Goal: Task Accomplishment & Management: Manage account settings

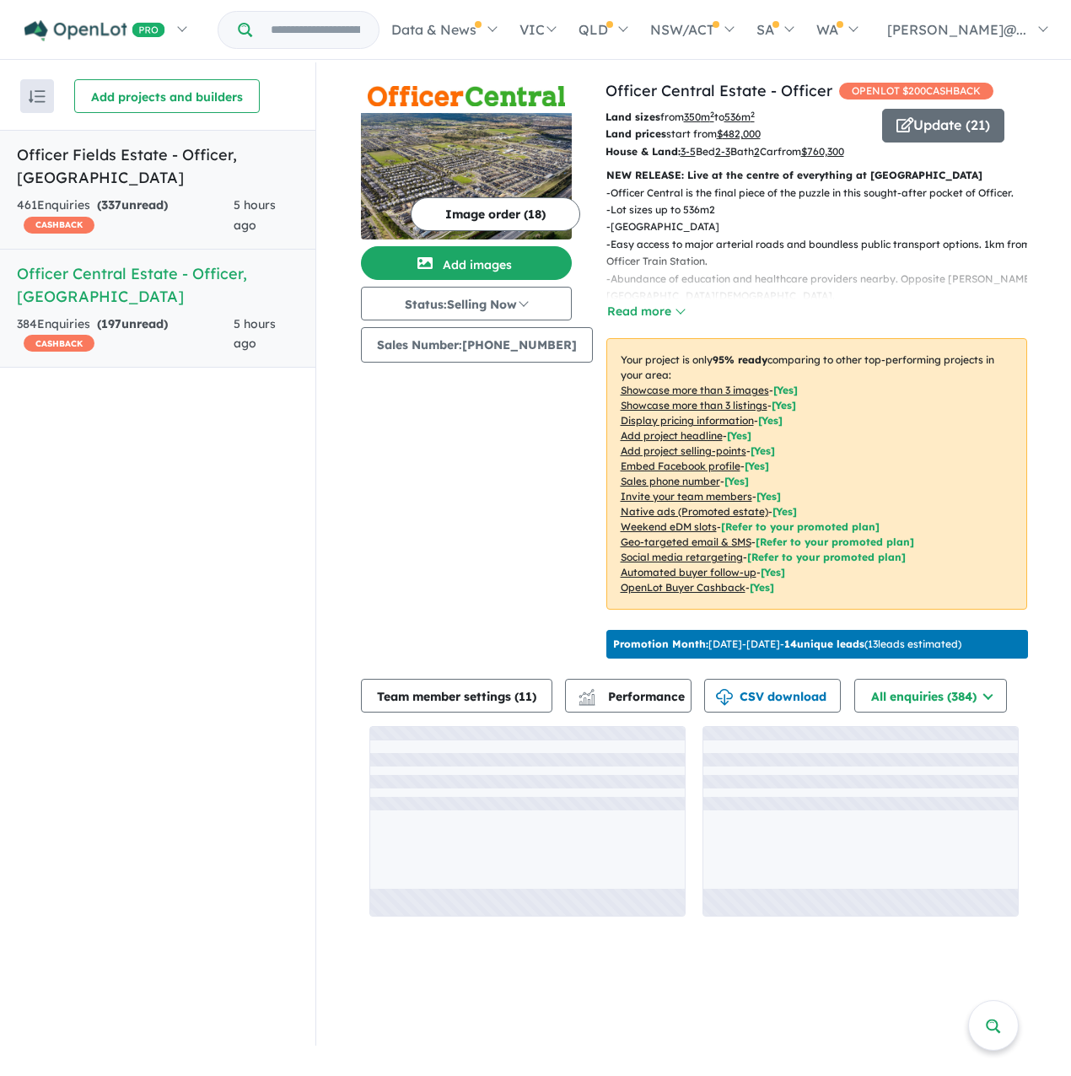
click at [189, 207] on div "461 Enquir ies ( 337 unread) CASHBACK" at bounding box center [125, 216] width 217 height 40
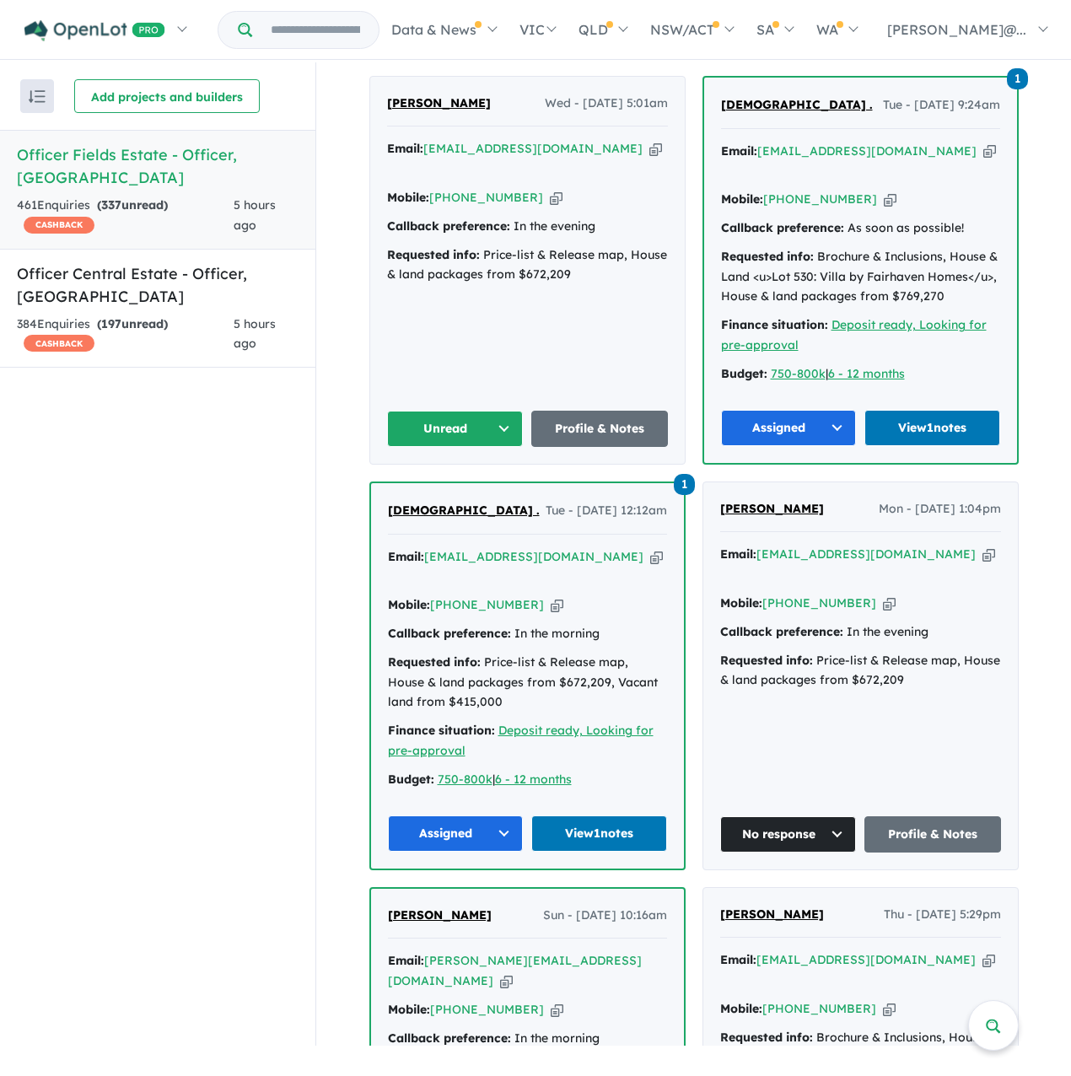
scroll to position [675, 0]
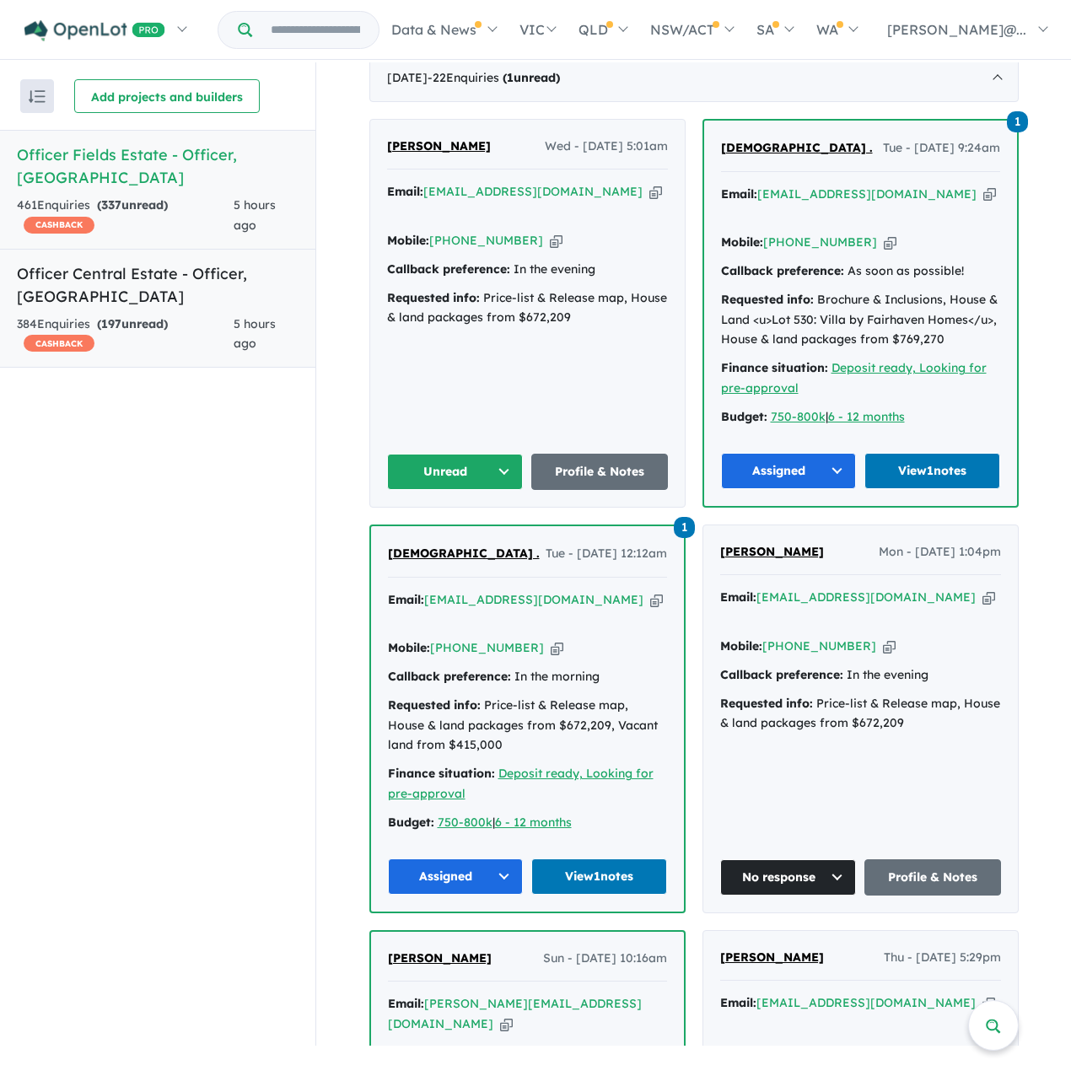
click at [175, 319] on div "384 Enquir ies ( 197 unread) CASHBACK" at bounding box center [125, 335] width 217 height 40
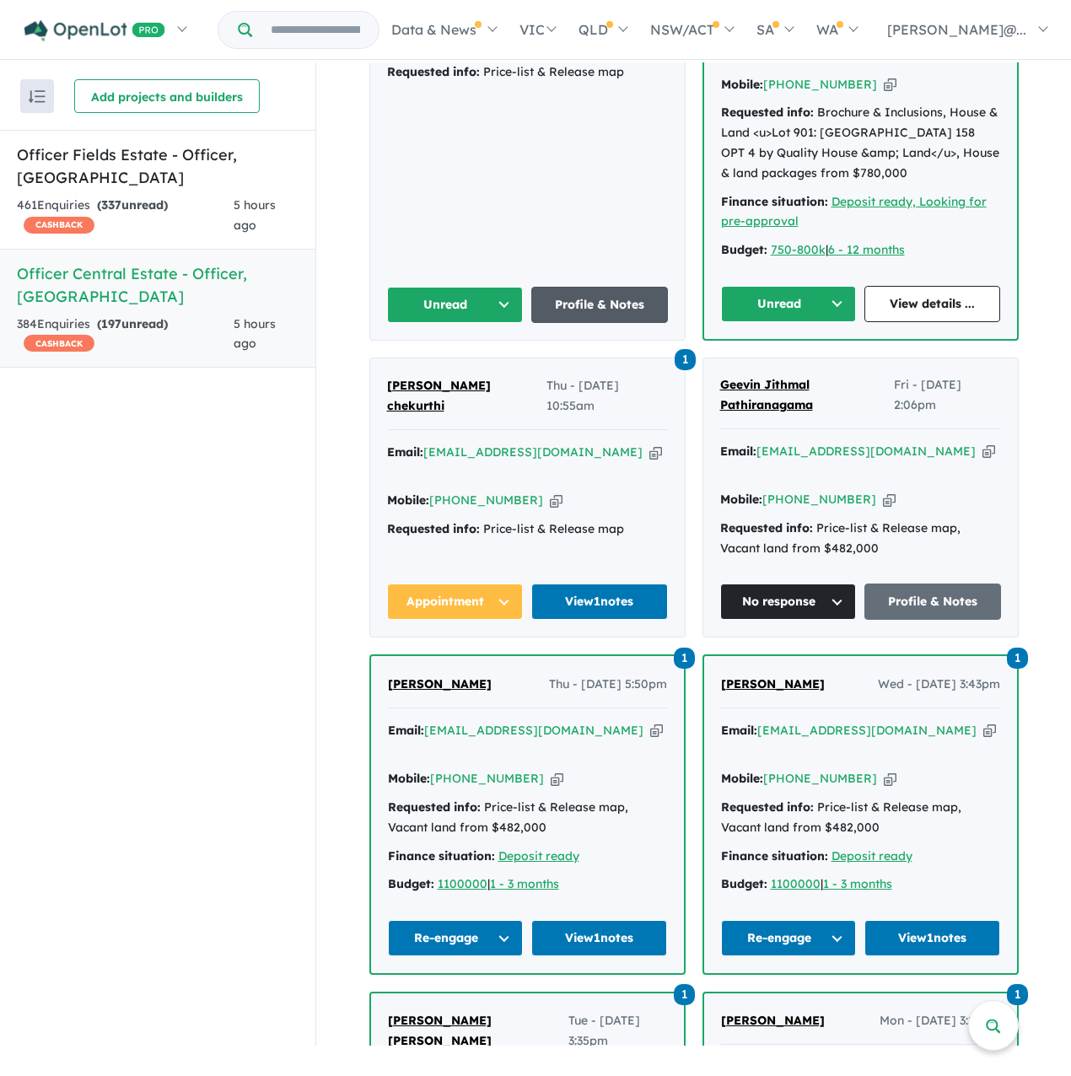
scroll to position [788, 0]
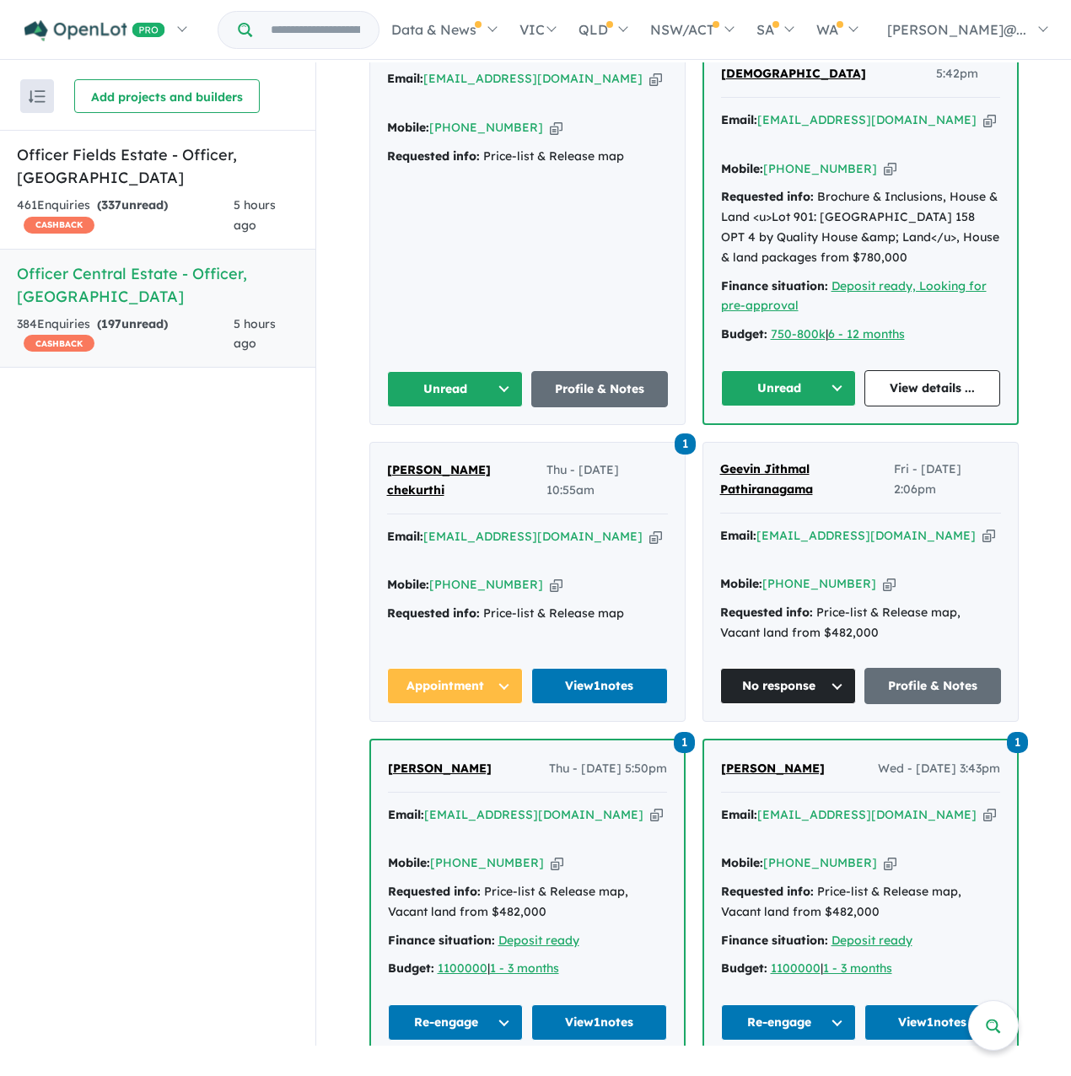
click at [773, 82] on span "[DEMOGRAPHIC_DATA][PERSON_NAME][DEMOGRAPHIC_DATA]" at bounding box center [793, 54] width 145 height 56
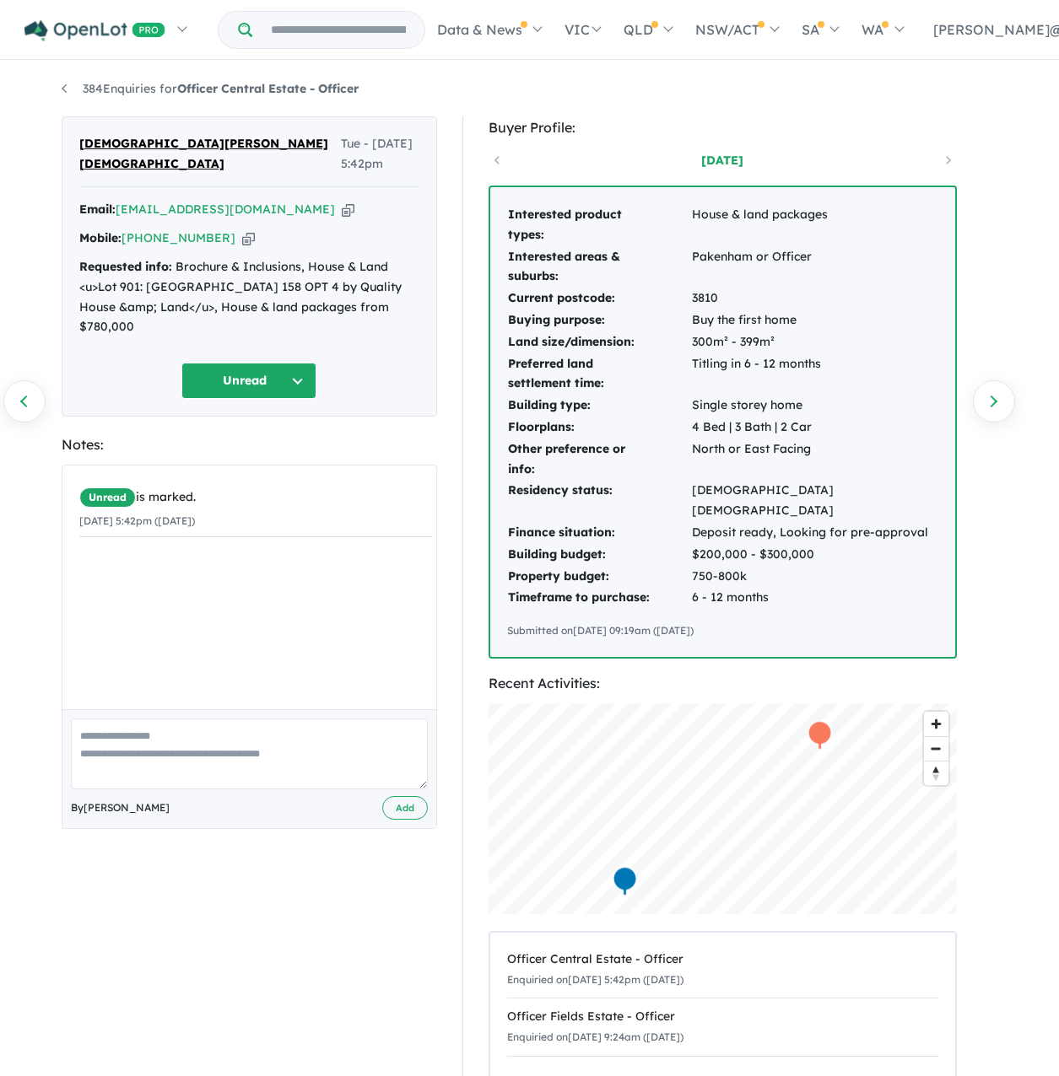
click at [699, 544] on td "Deposit ready, Looking for pre-approval" at bounding box center [814, 533] width 247 height 22
click at [247, 231] on icon "button" at bounding box center [248, 238] width 13 height 18
click at [642, 417] on td "Building type:" at bounding box center [599, 406] width 184 height 22
click at [348, 450] on div "Notes:" at bounding box center [249, 445] width 375 height 23
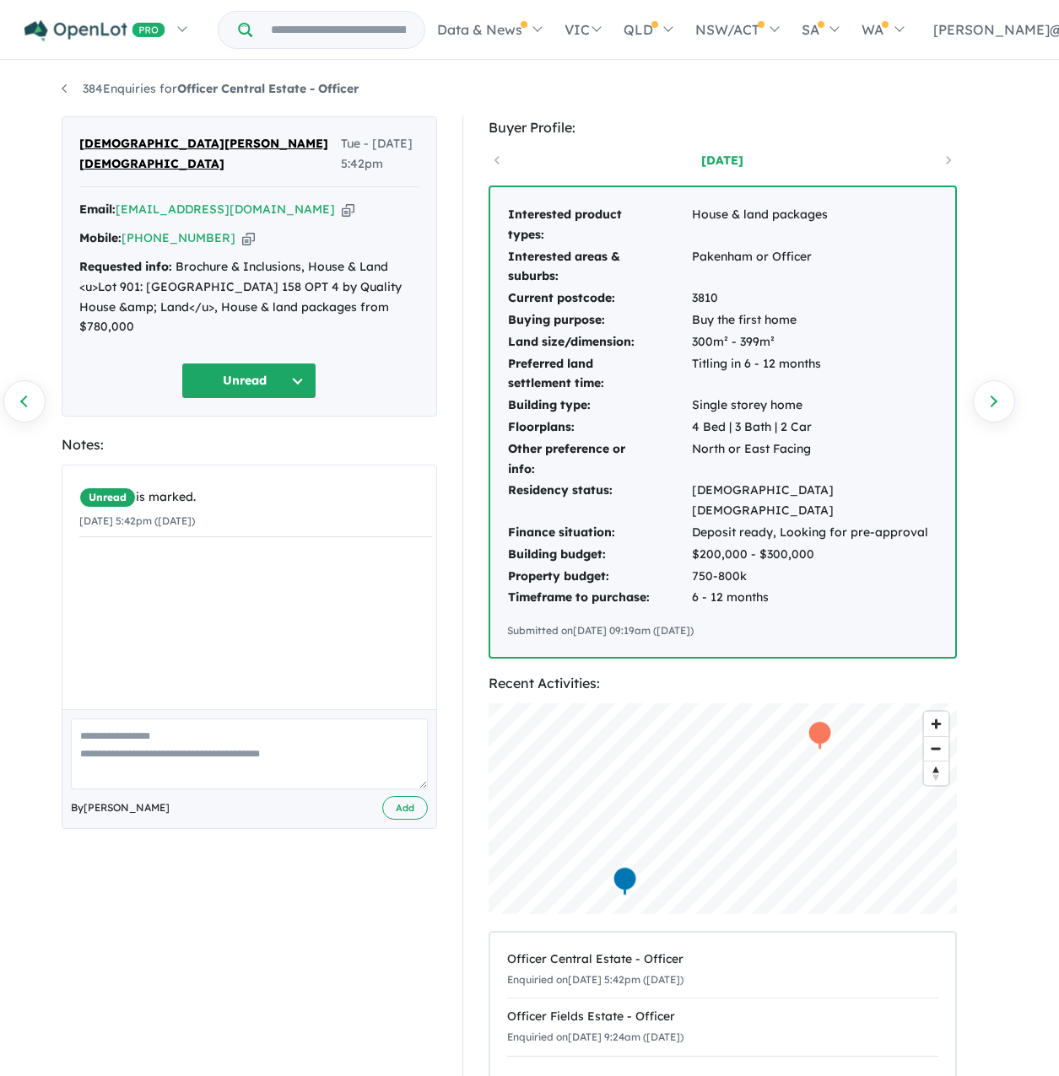
click at [250, 233] on icon "button" at bounding box center [248, 238] width 13 height 18
click at [188, 335] on div "Requested info: Brochure & Inclusions, House & Land <u>Lot 901: Broadford 158 O…" at bounding box center [249, 297] width 340 height 80
click at [261, 689] on div "Unread is marked. 23/09/2025 5:42pm (Tuesday)" at bounding box center [255, 594] width 386 height 256
click at [267, 389] on button "Unread" at bounding box center [248, 381] width 135 height 36
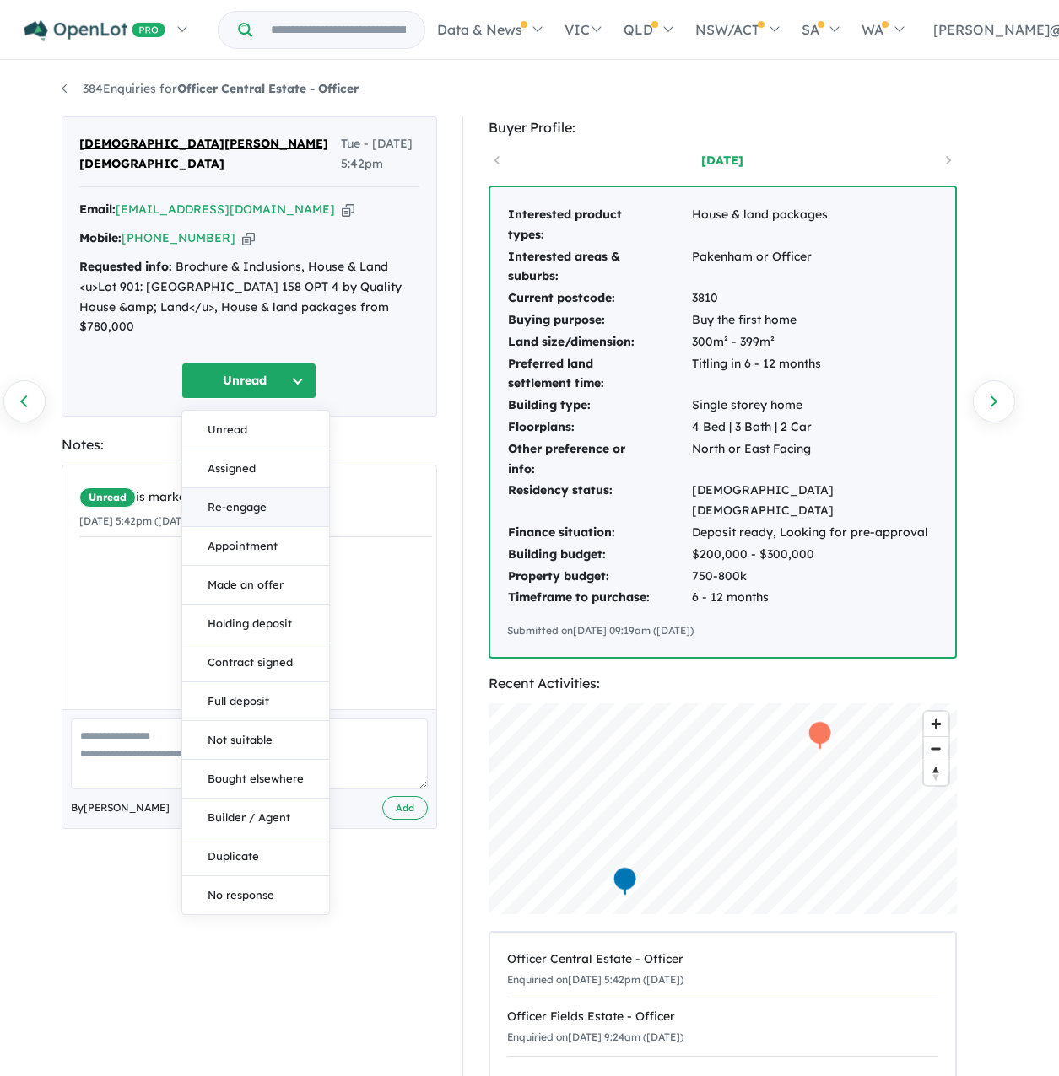
click at [256, 518] on button "Re-engage" at bounding box center [255, 507] width 147 height 39
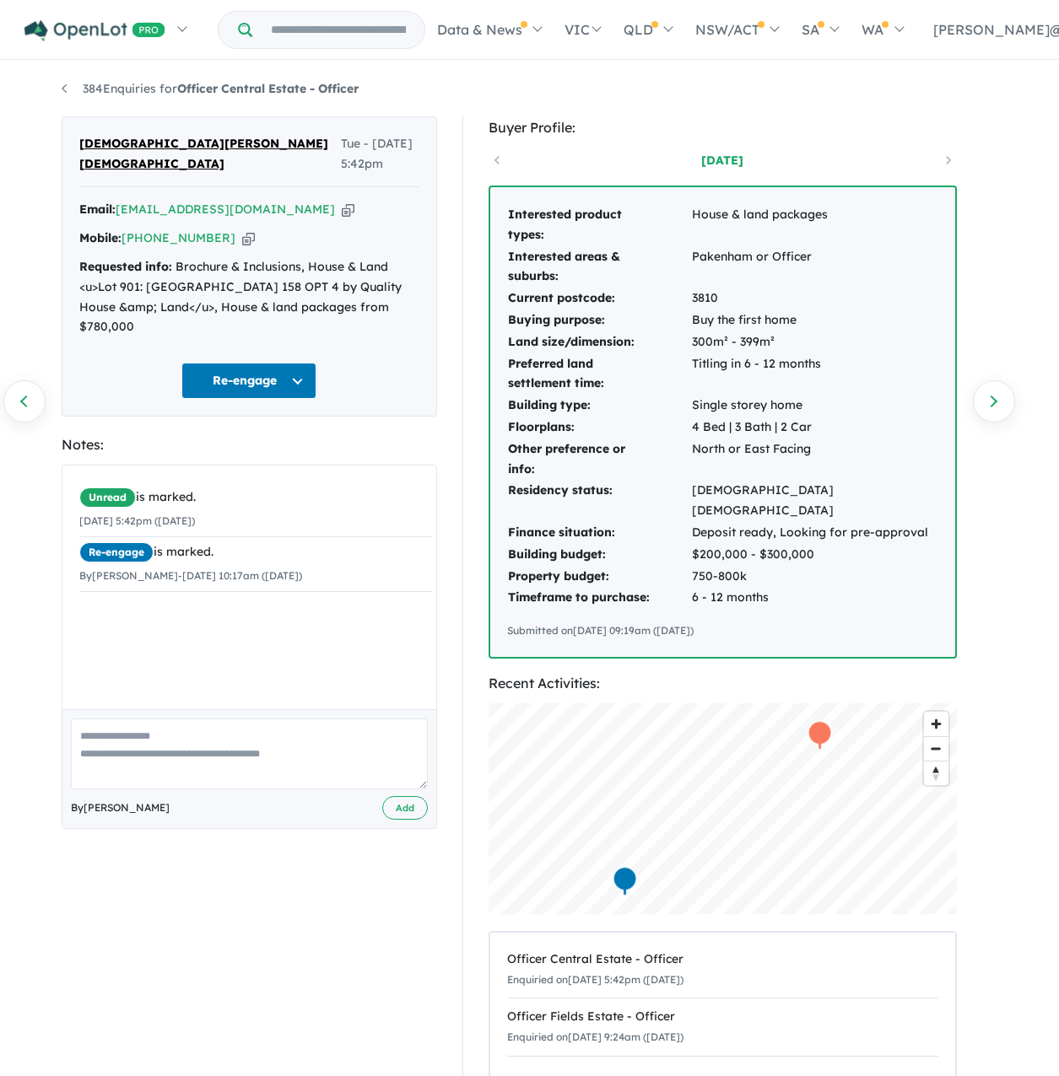
click at [251, 774] on textarea at bounding box center [249, 754] width 357 height 70
type textarea "*"
type textarea "**********"
click at [402, 821] on button "Add" at bounding box center [405, 808] width 46 height 24
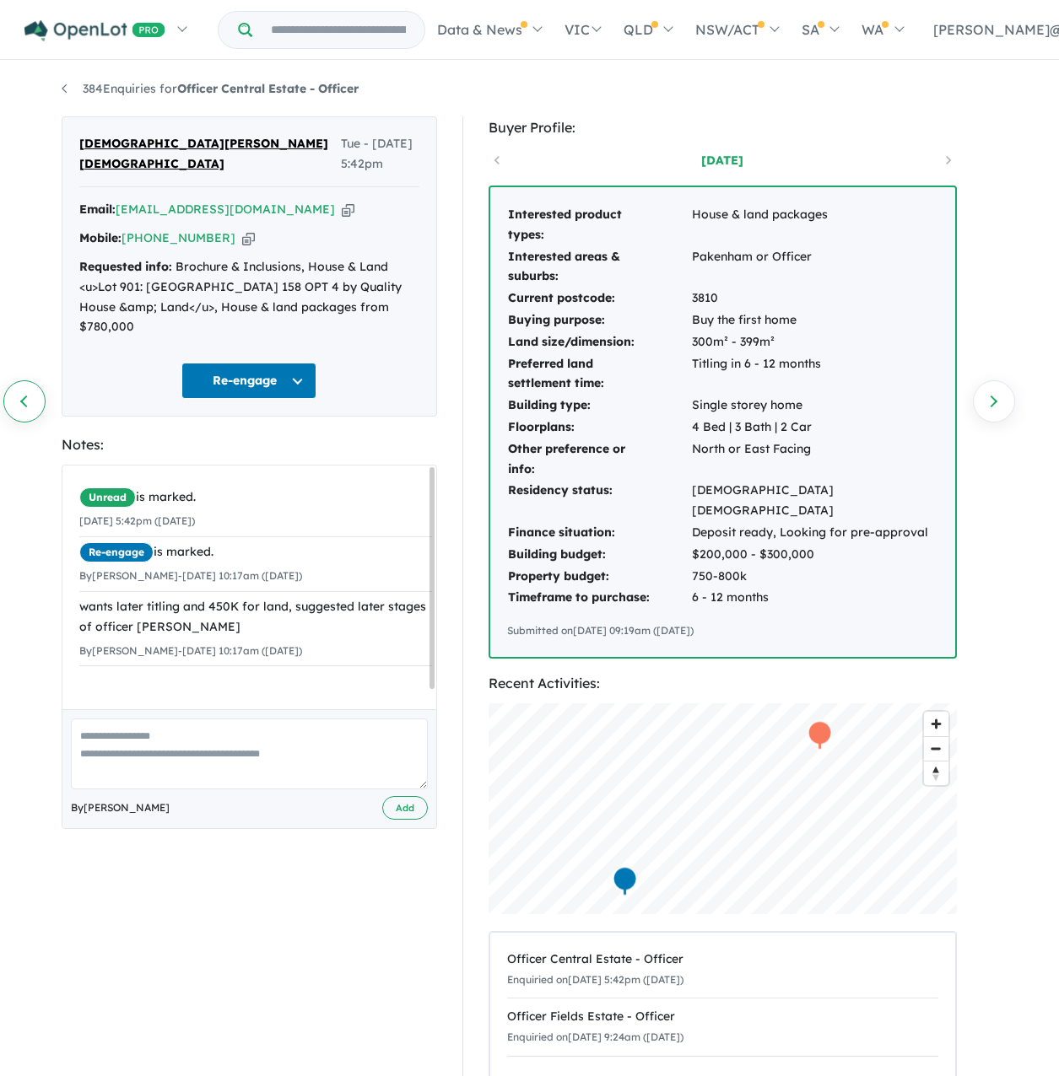
click at [14, 414] on link "Previous enquiry" at bounding box center [24, 401] width 42 height 42
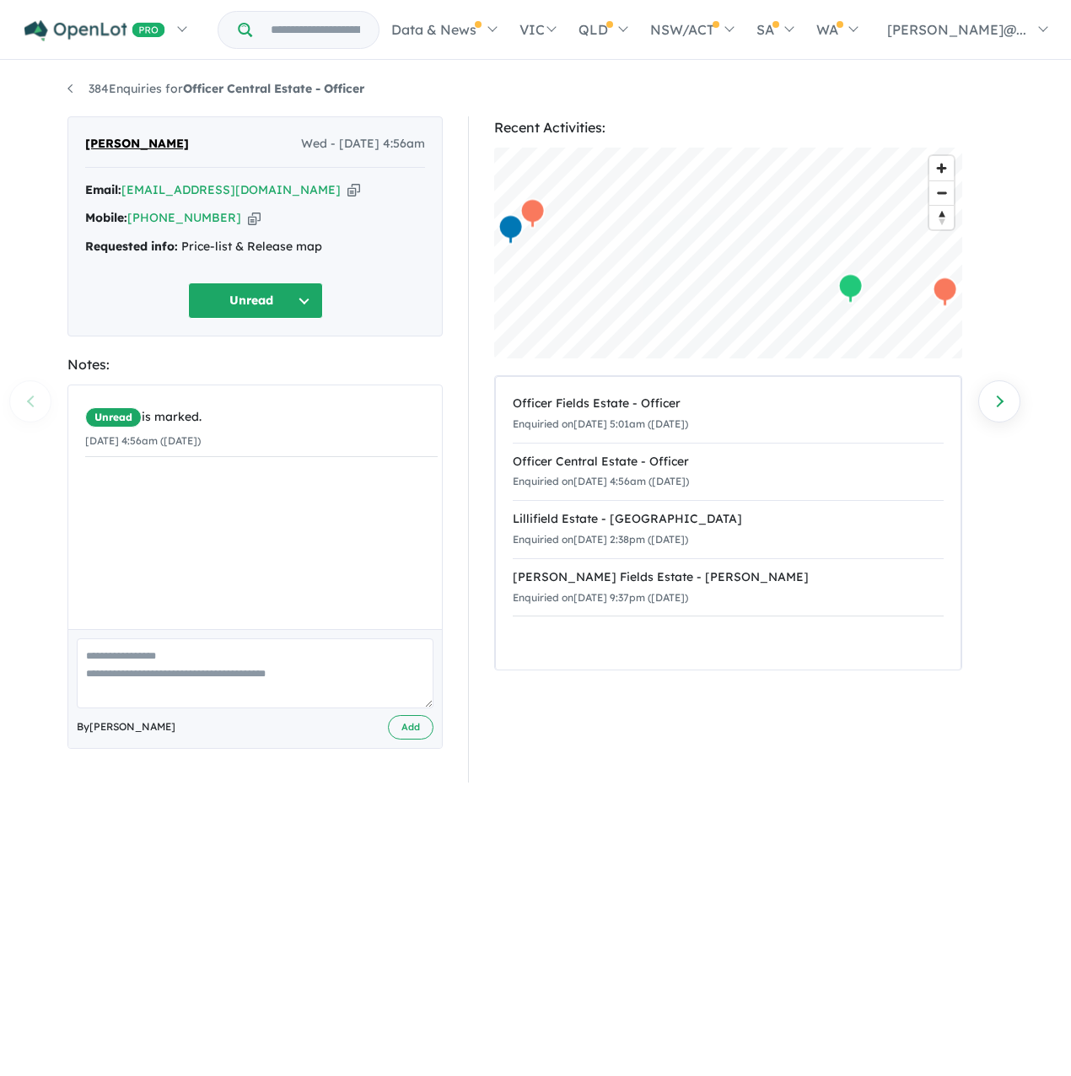
click at [188, 319] on button "Unread" at bounding box center [255, 301] width 135 height 36
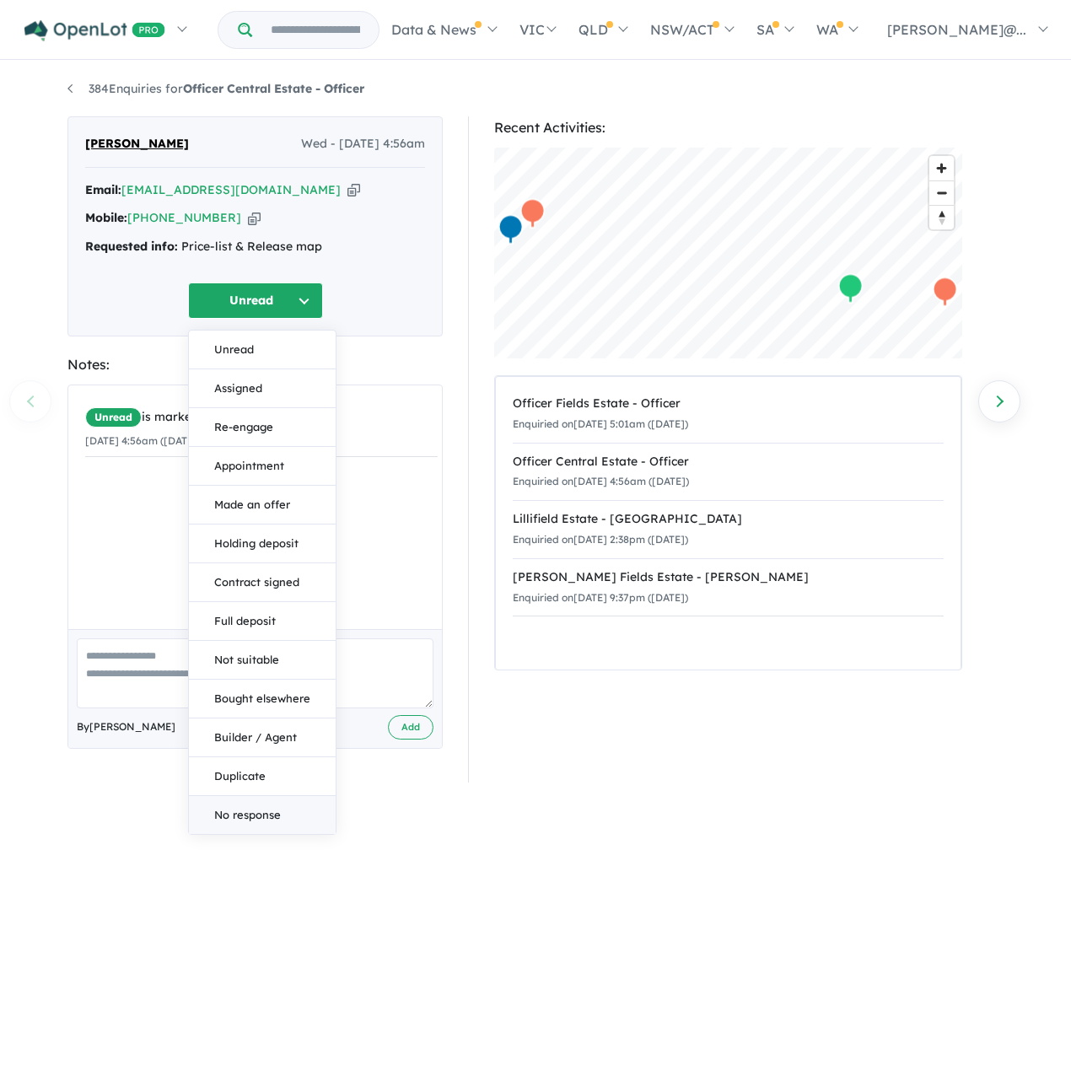
click at [241, 834] on button "No response" at bounding box center [262, 815] width 147 height 38
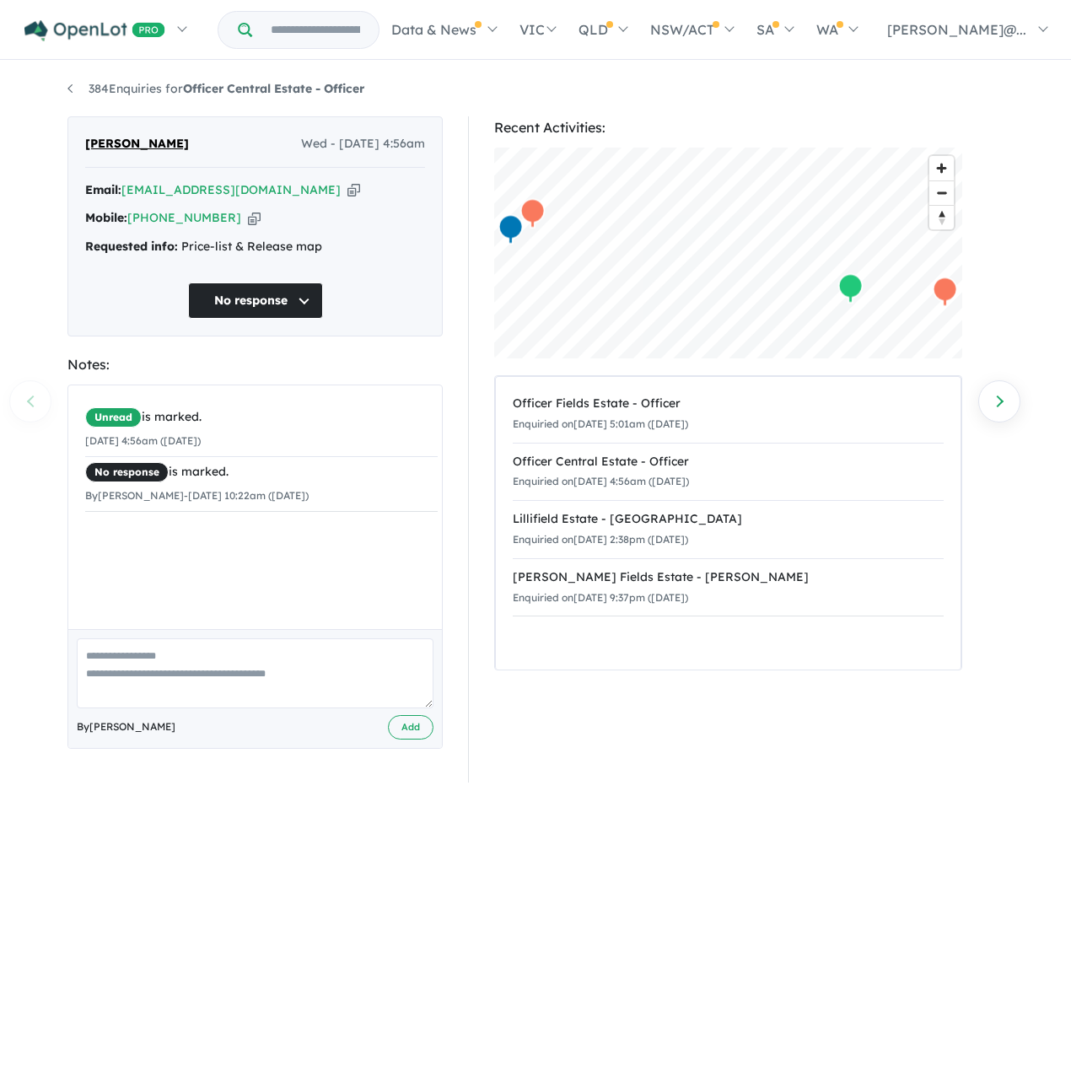
drag, startPoint x: 269, startPoint y: 228, endPoint x: 258, endPoint y: 228, distance: 11.0
click at [269, 228] on div "Mobile: +61 476 684 041 Copied!" at bounding box center [255, 218] width 340 height 20
click at [245, 229] on div "Mobile: +61 476 684 041 Copied!" at bounding box center [255, 218] width 340 height 20
click at [261, 227] on icon "button" at bounding box center [254, 218] width 13 height 18
click at [251, 227] on icon "button" at bounding box center [254, 218] width 13 height 18
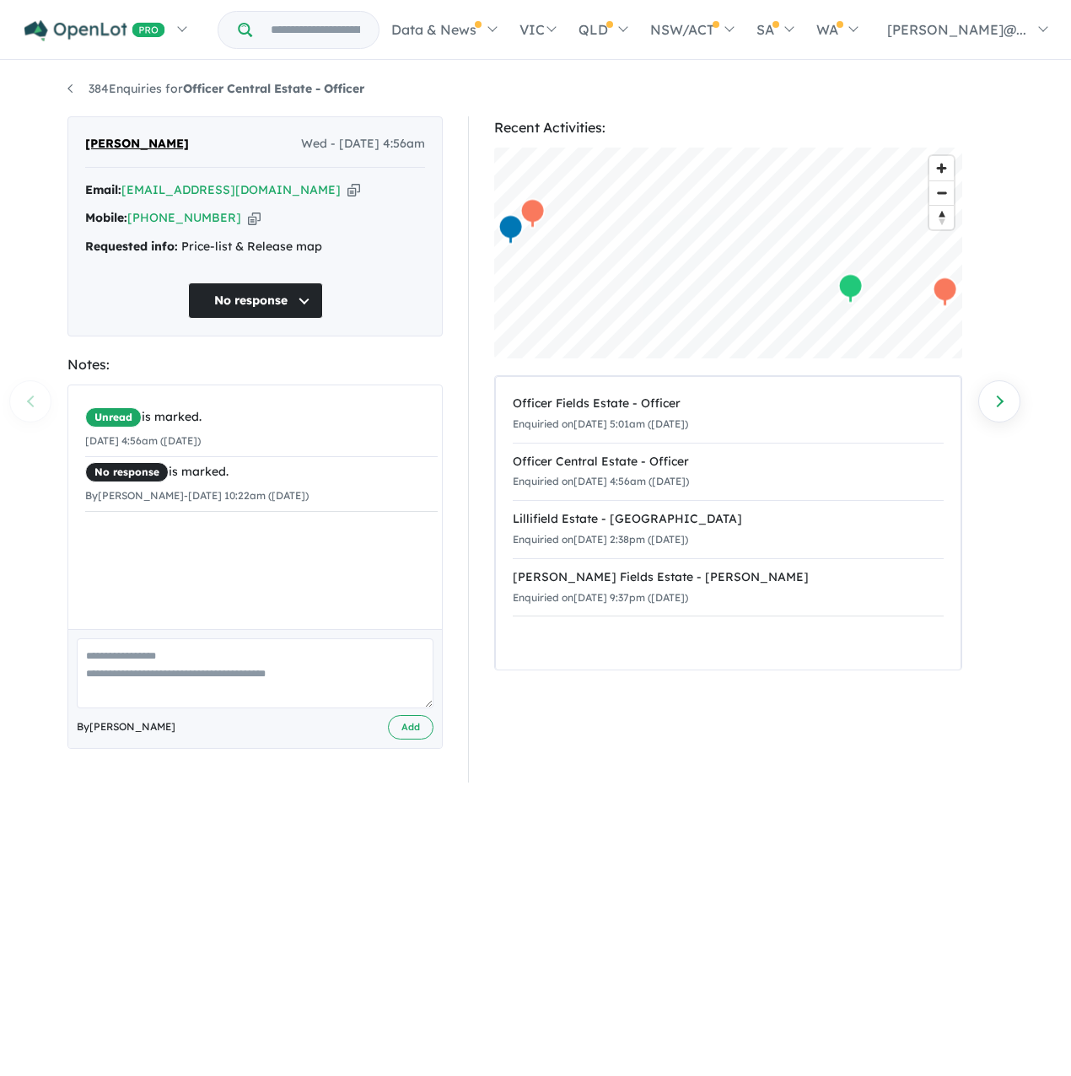
drag, startPoint x: 256, startPoint y: 640, endPoint x: 256, endPoint y: 655, distance: 15.2
click at [256, 640] on div "Unread is marked. 24/09/2025 4:56am (Wednesday) No response is marked. By Jessi…" at bounding box center [261, 513] width 386 height 256
click at [251, 698] on textarea at bounding box center [255, 674] width 357 height 70
type textarea "**********"
drag, startPoint x: 385, startPoint y: 829, endPoint x: 402, endPoint y: 846, distance: 23.9
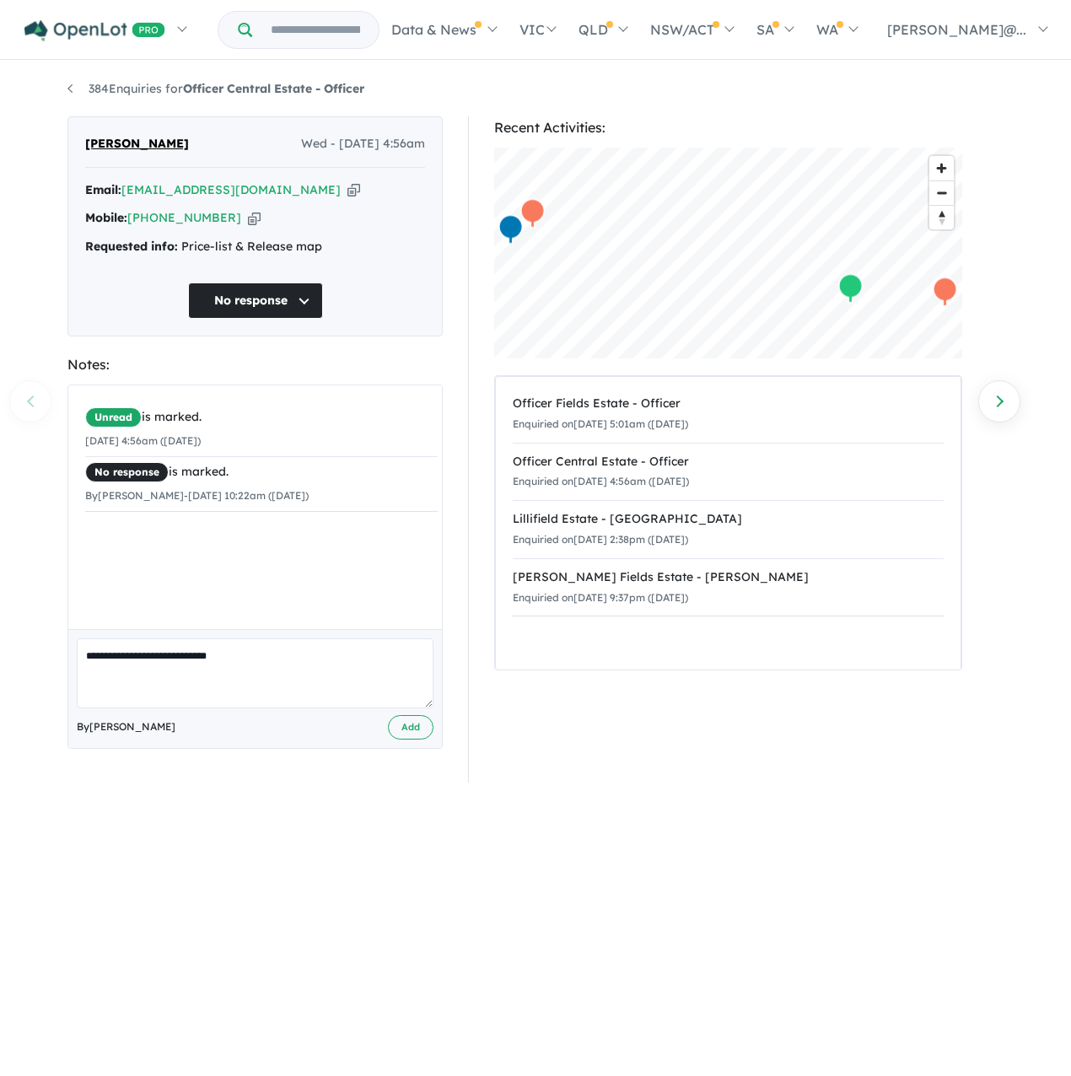
drag, startPoint x: 402, startPoint y: 846, endPoint x: 364, endPoint y: 766, distance: 88.7
click at [396, 709] on textarea "**********" at bounding box center [255, 674] width 357 height 70
click at [396, 740] on button "Add" at bounding box center [411, 727] width 46 height 24
click at [35, 407] on div "384 Enquiries for Officer Central Estate - Officer Previous enquiry Next enquir…" at bounding box center [535, 554] width 1071 height 984
